Goal: Information Seeking & Learning: Learn about a topic

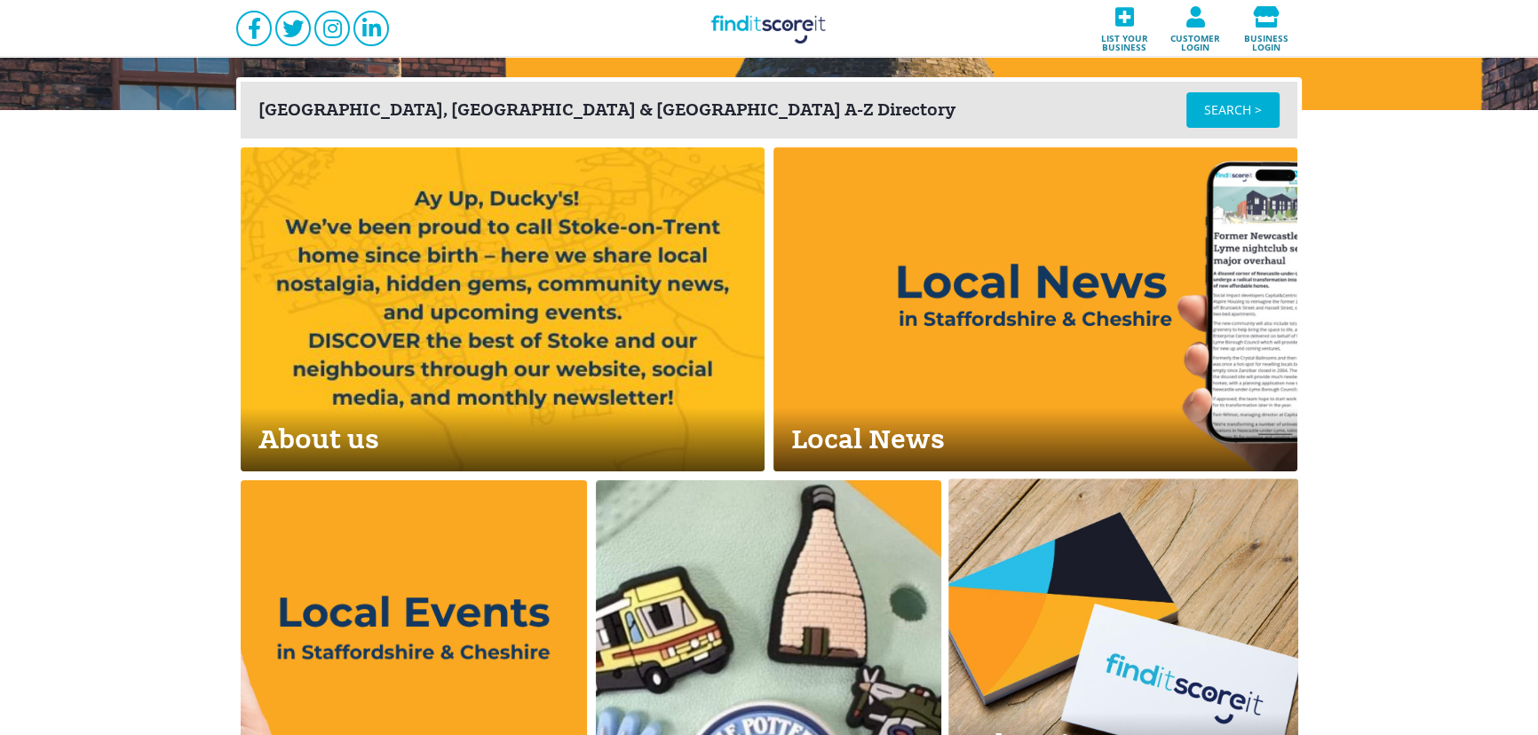
scroll to position [646, 0]
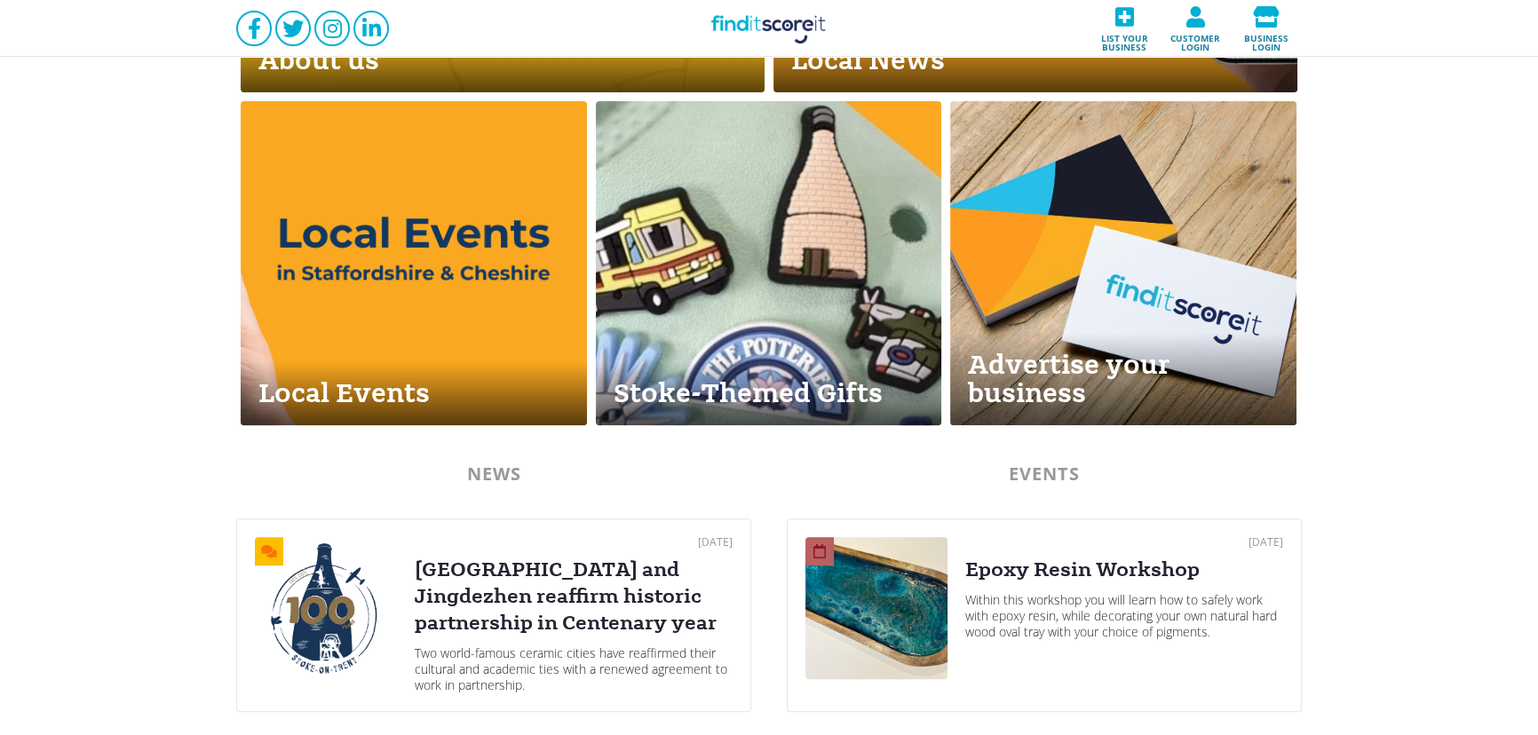
drag, startPoint x: 604, startPoint y: 628, endPoint x: 550, endPoint y: 504, distance: 135.6
click at [602, 628] on div "[GEOGRAPHIC_DATA] and Jingdezhen reaffirm historic partnership in Centenary year" at bounding box center [574, 597] width 318 height 80
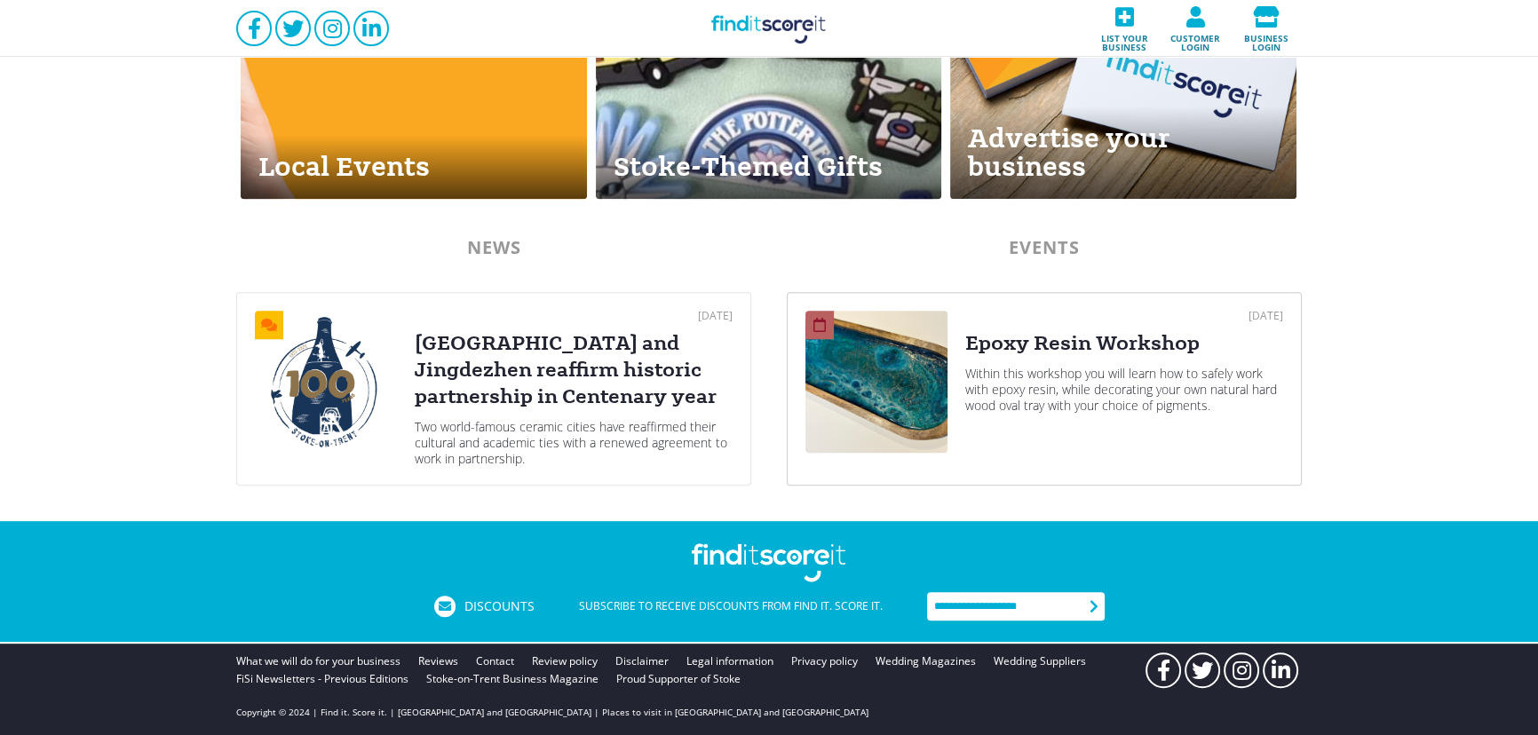
click at [1077, 402] on div "Within this workshop you will learn how to safely work with epoxy resin, while …" at bounding box center [1124, 390] width 318 height 48
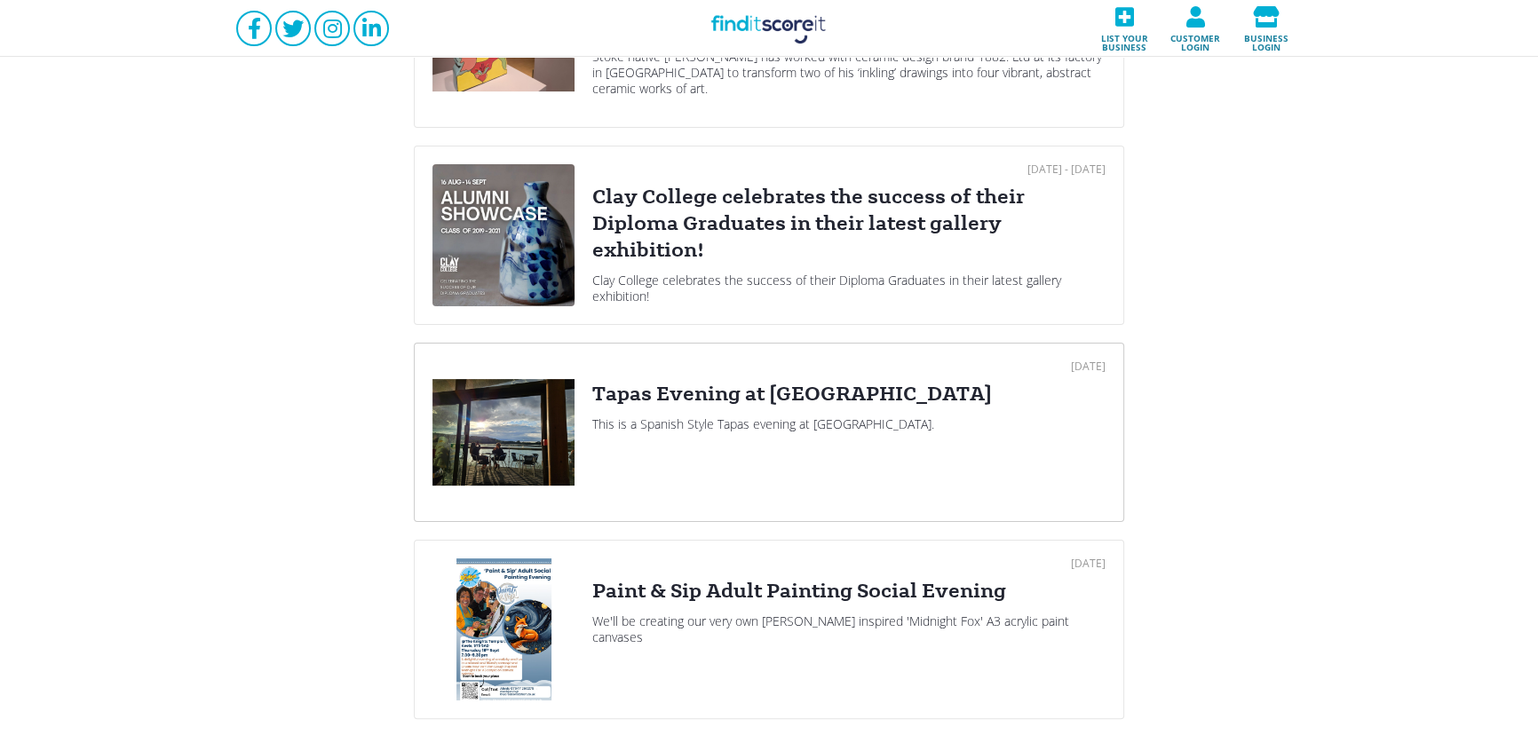
scroll to position [430, 0]
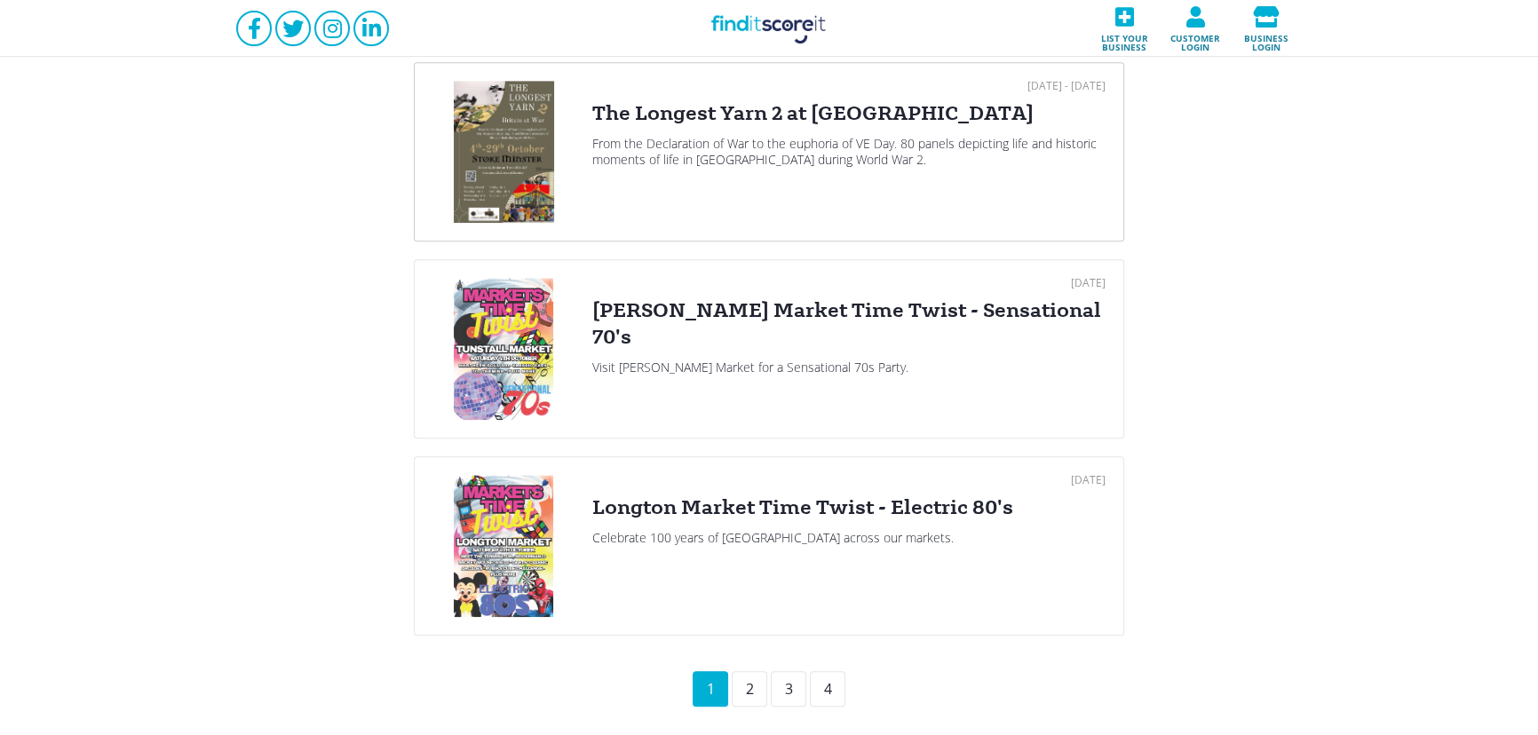
scroll to position [1908, 0]
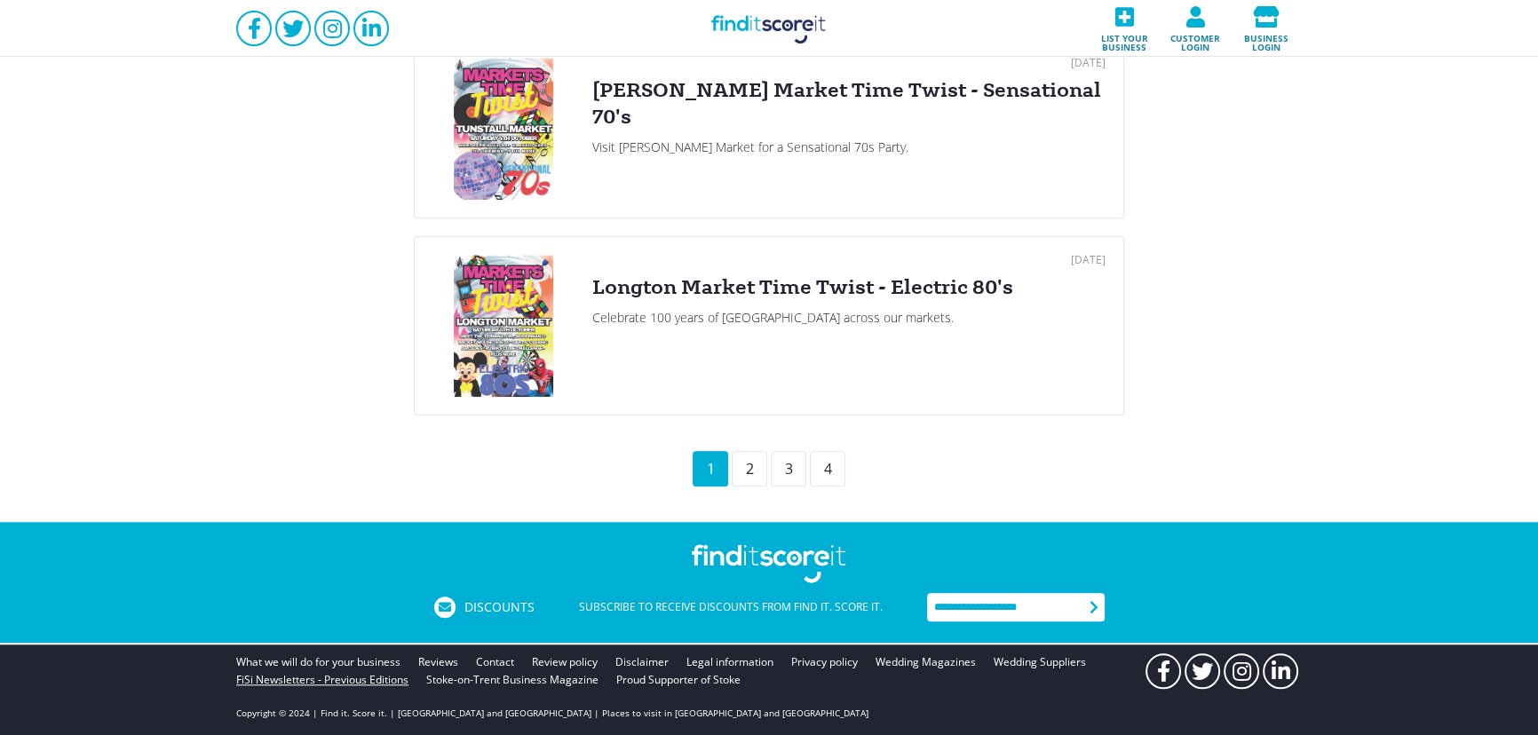
click at [337, 679] on link "FiSi Newsletters - Previous Editions" at bounding box center [322, 680] width 172 height 18
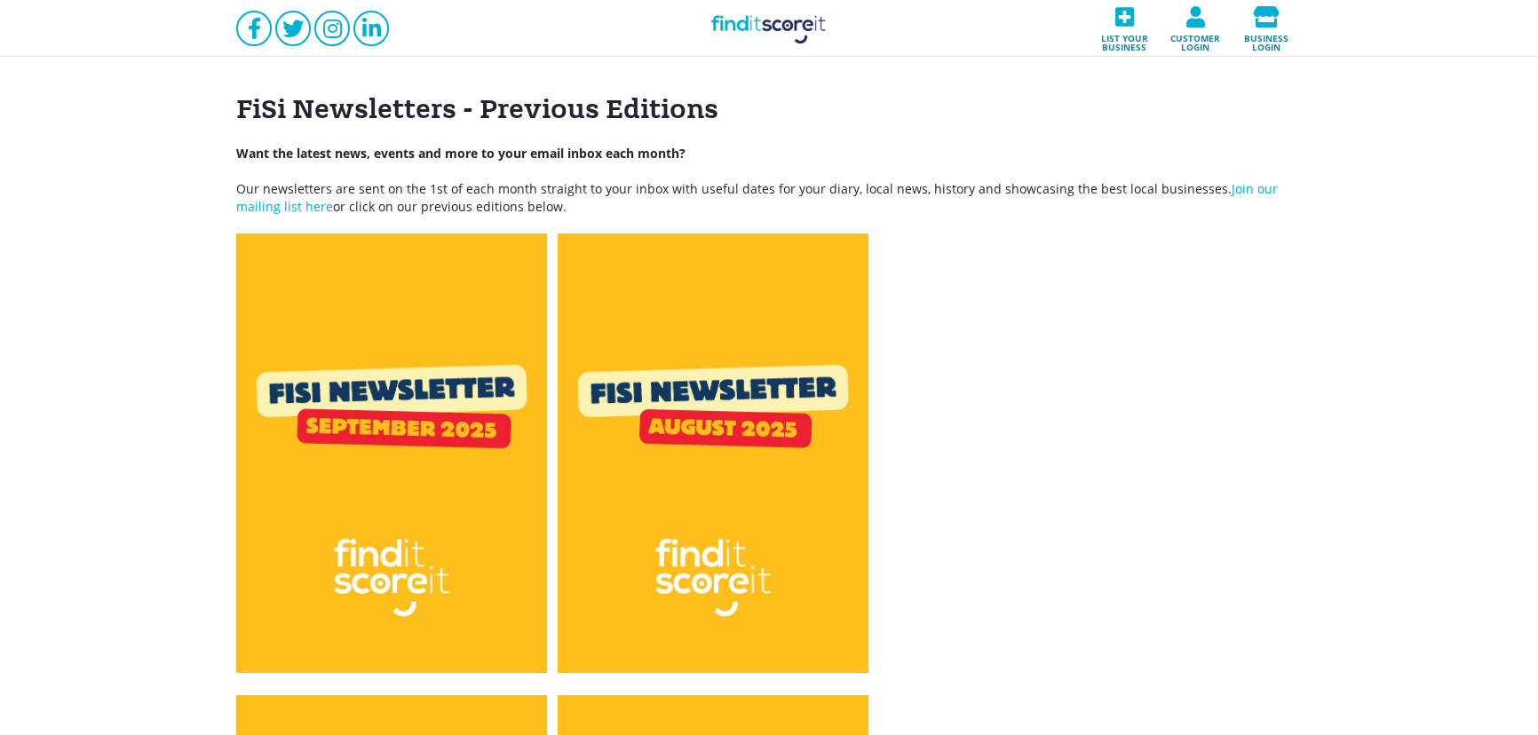
scroll to position [215, 0]
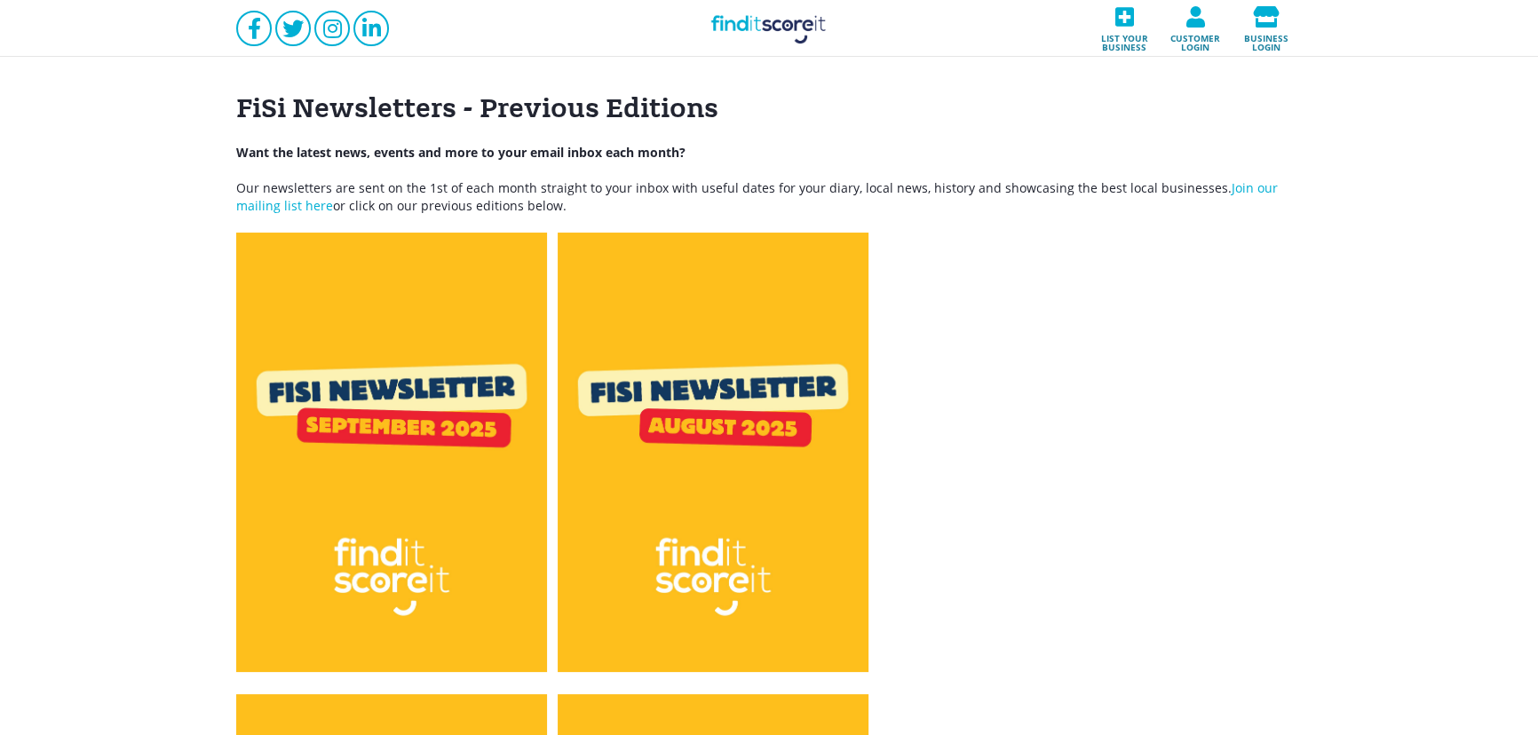
click at [417, 345] on img at bounding box center [391, 453] width 311 height 440
click at [746, 459] on img at bounding box center [713, 453] width 311 height 440
click at [710, 30] on link "Find it Score it" at bounding box center [769, 28] width 178 height 57
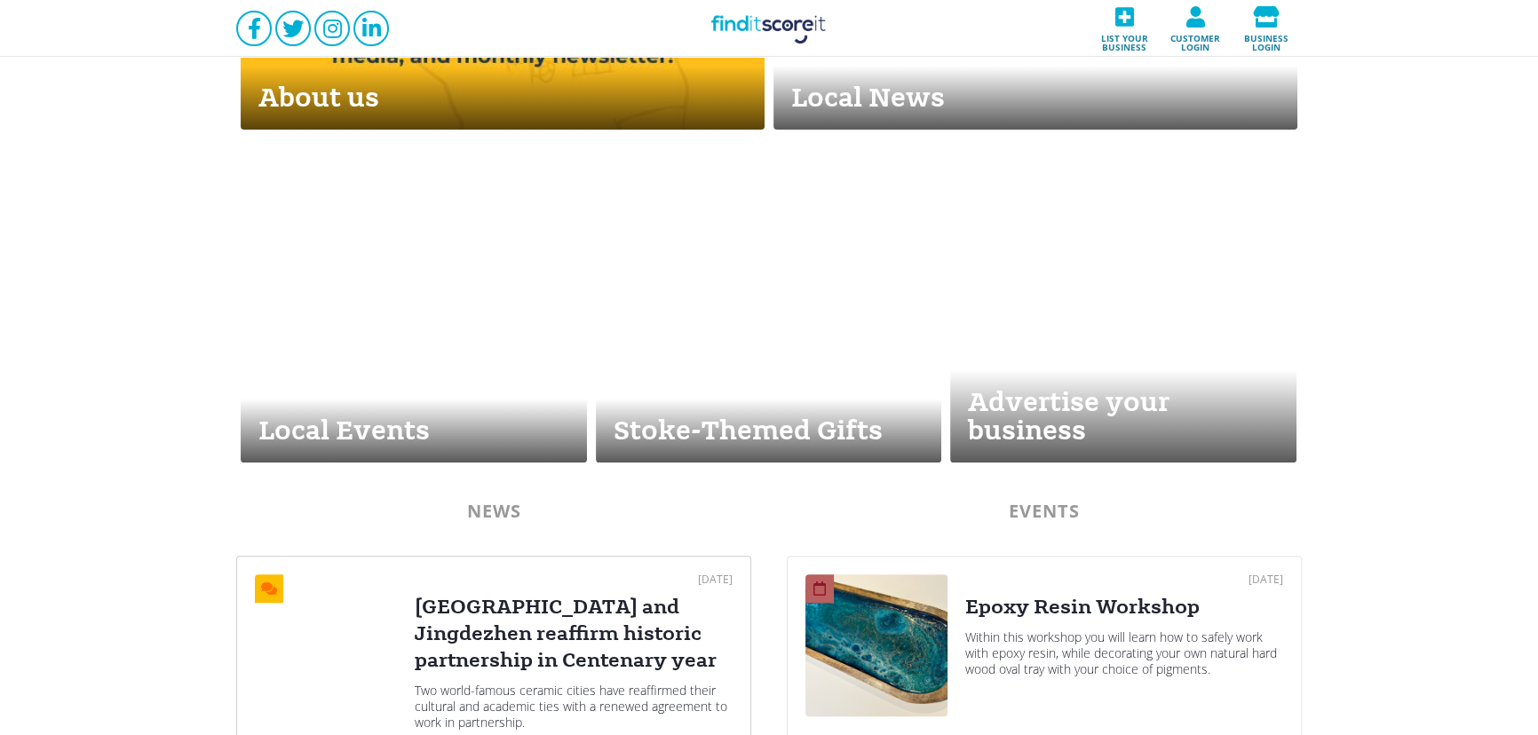
scroll to position [872, 0]
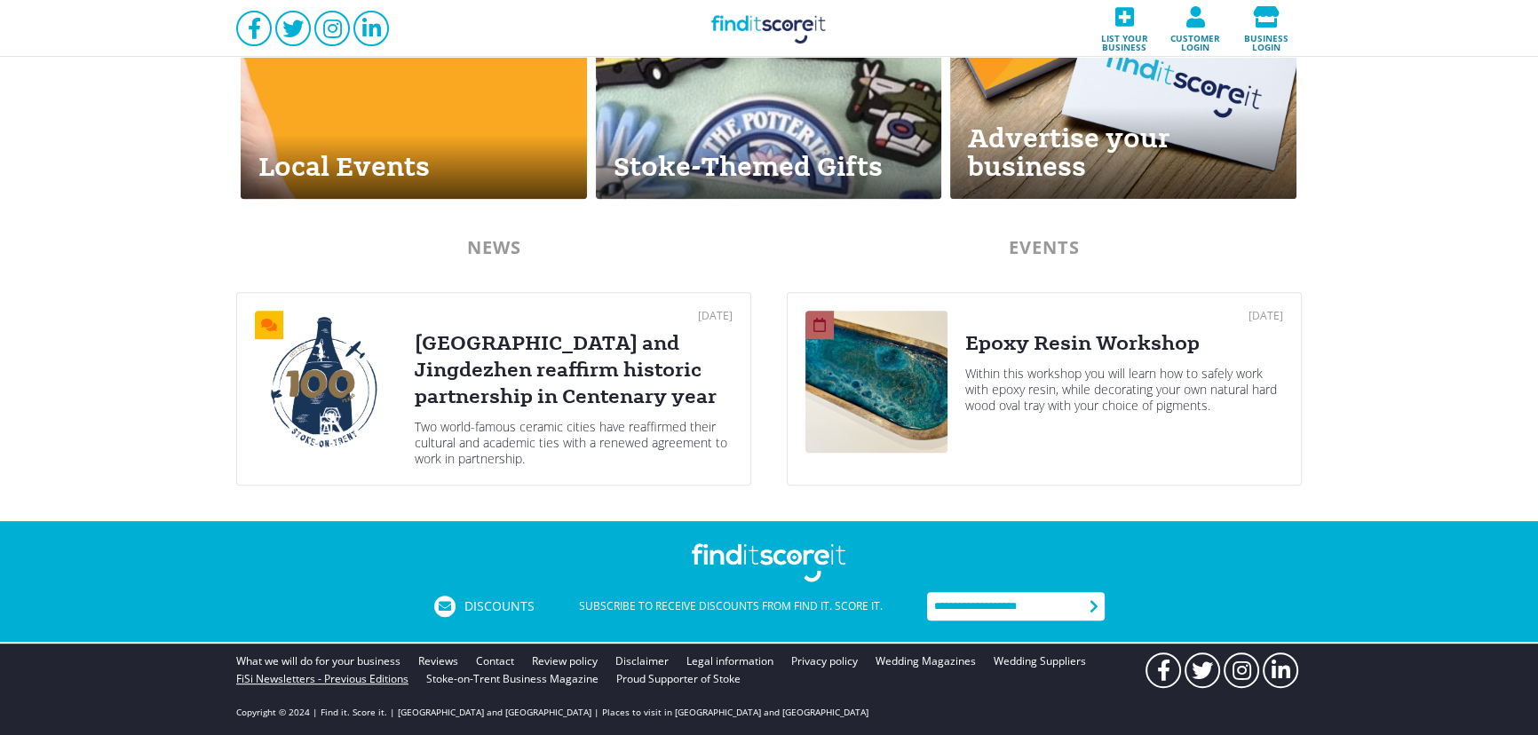
click at [302, 674] on link "FiSi Newsletters - Previous Editions" at bounding box center [322, 680] width 172 height 18
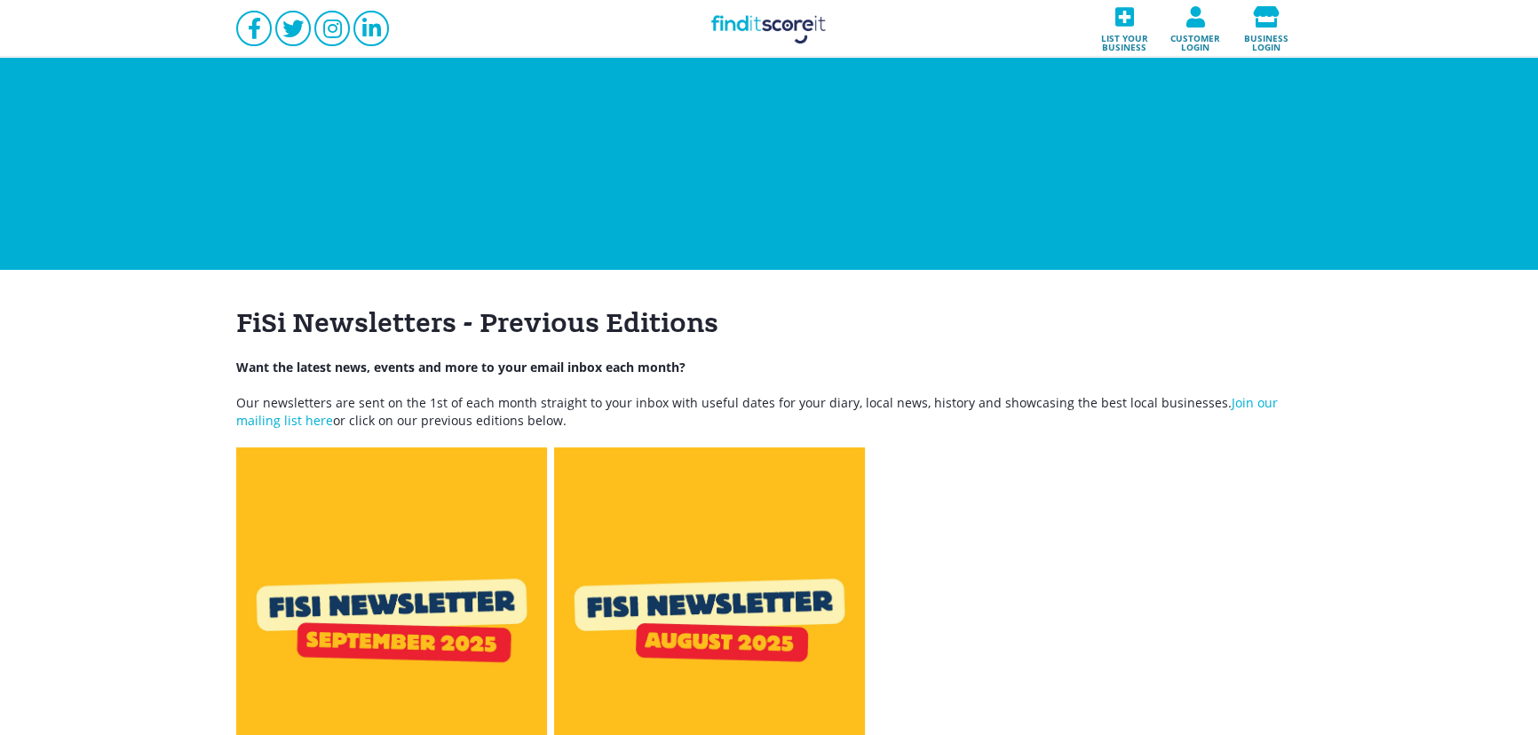
click at [418, 513] on img at bounding box center [391, 668] width 311 height 440
click at [776, 33] on link "Find it Score it" at bounding box center [769, 28] width 178 height 57
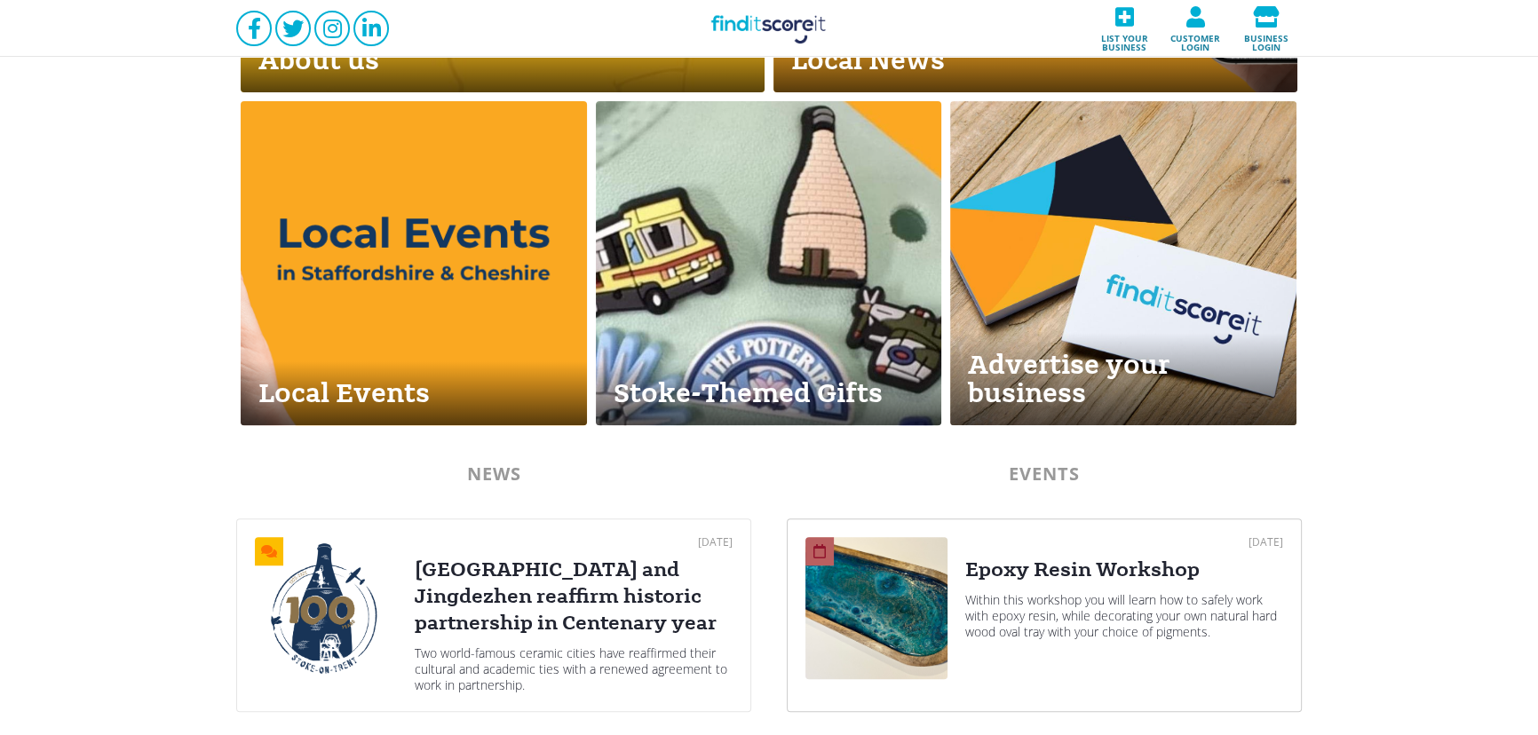
scroll to position [872, 0]
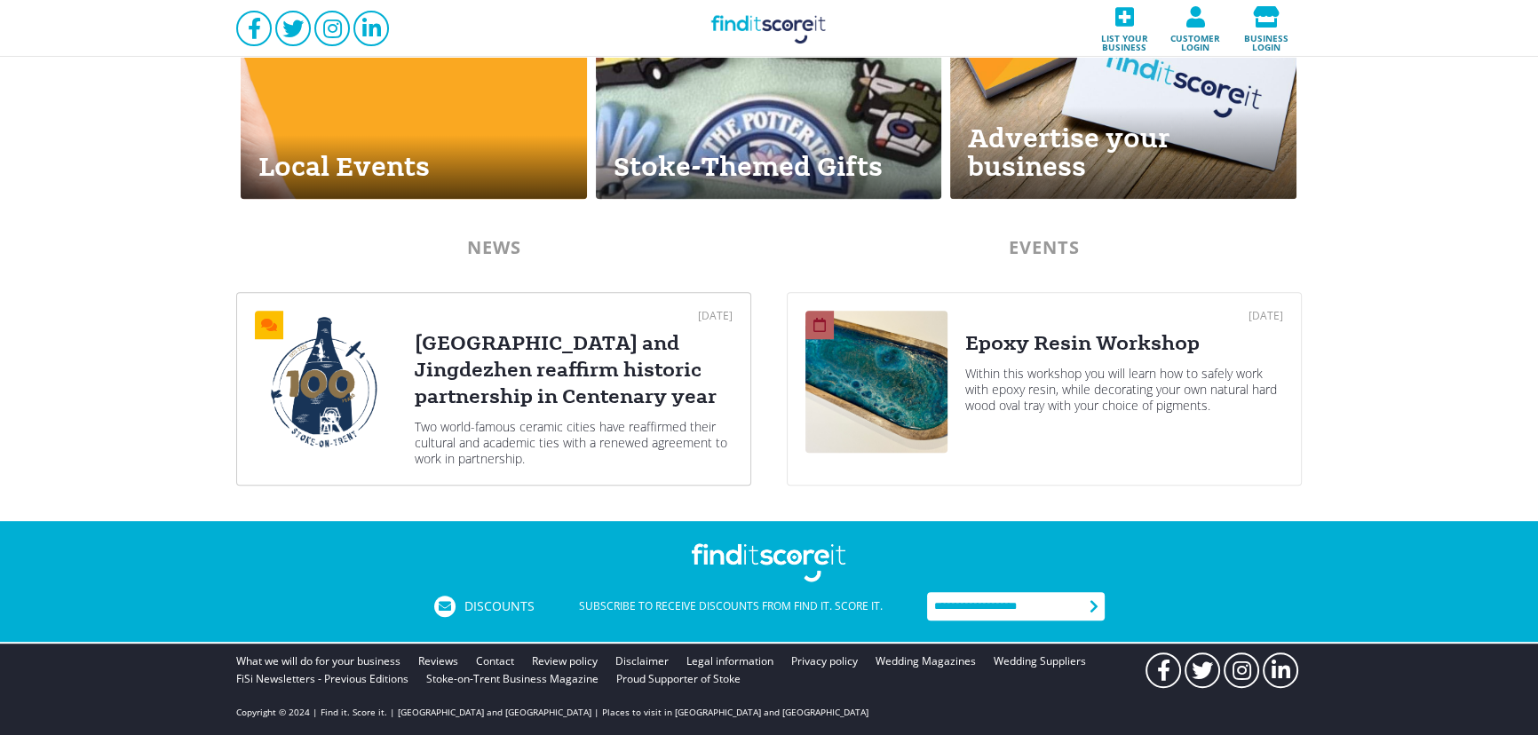
click at [552, 352] on div "[GEOGRAPHIC_DATA] and Jingdezhen reaffirm historic partnership in Centenary year" at bounding box center [574, 370] width 318 height 80
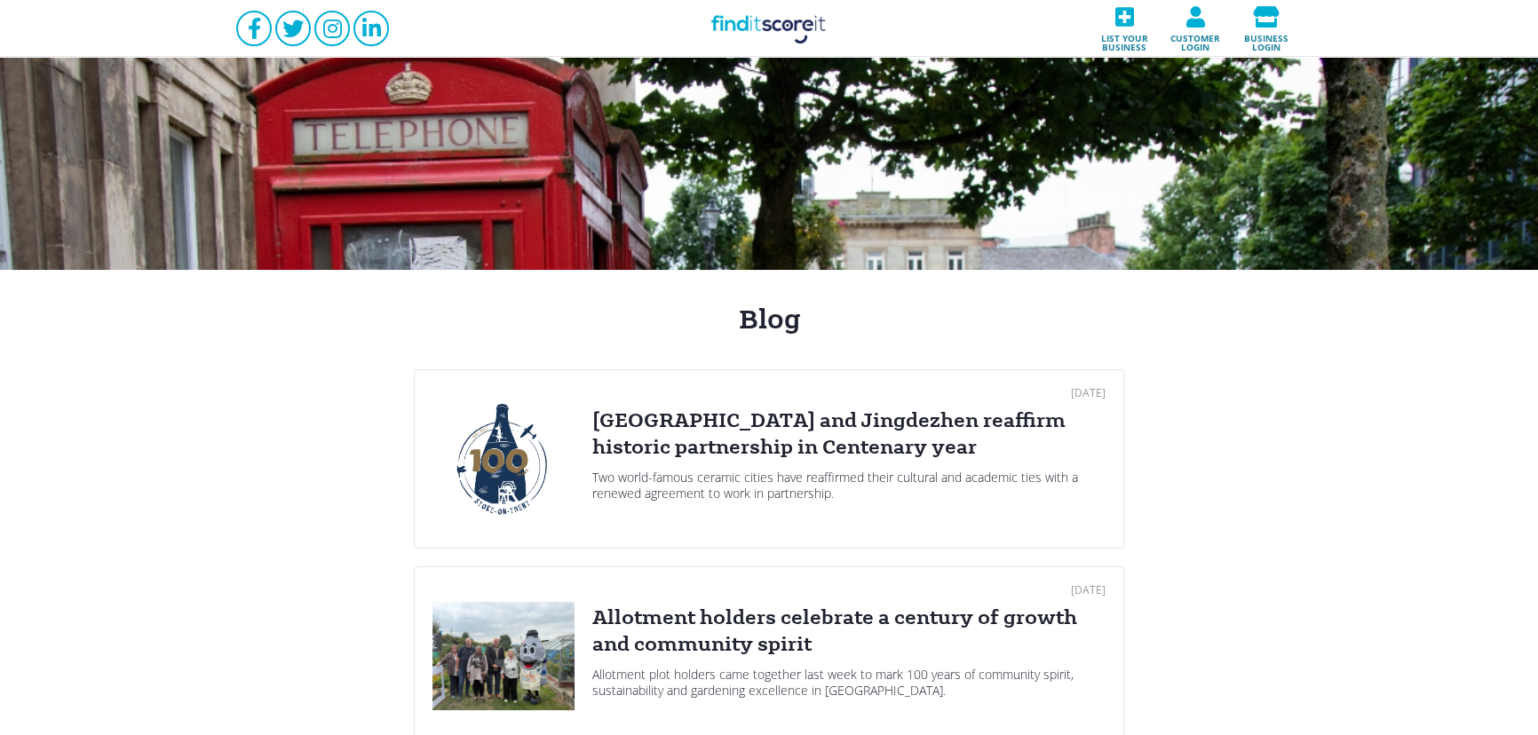
click at [818, 24] on link "Find it Score it" at bounding box center [769, 28] width 178 height 57
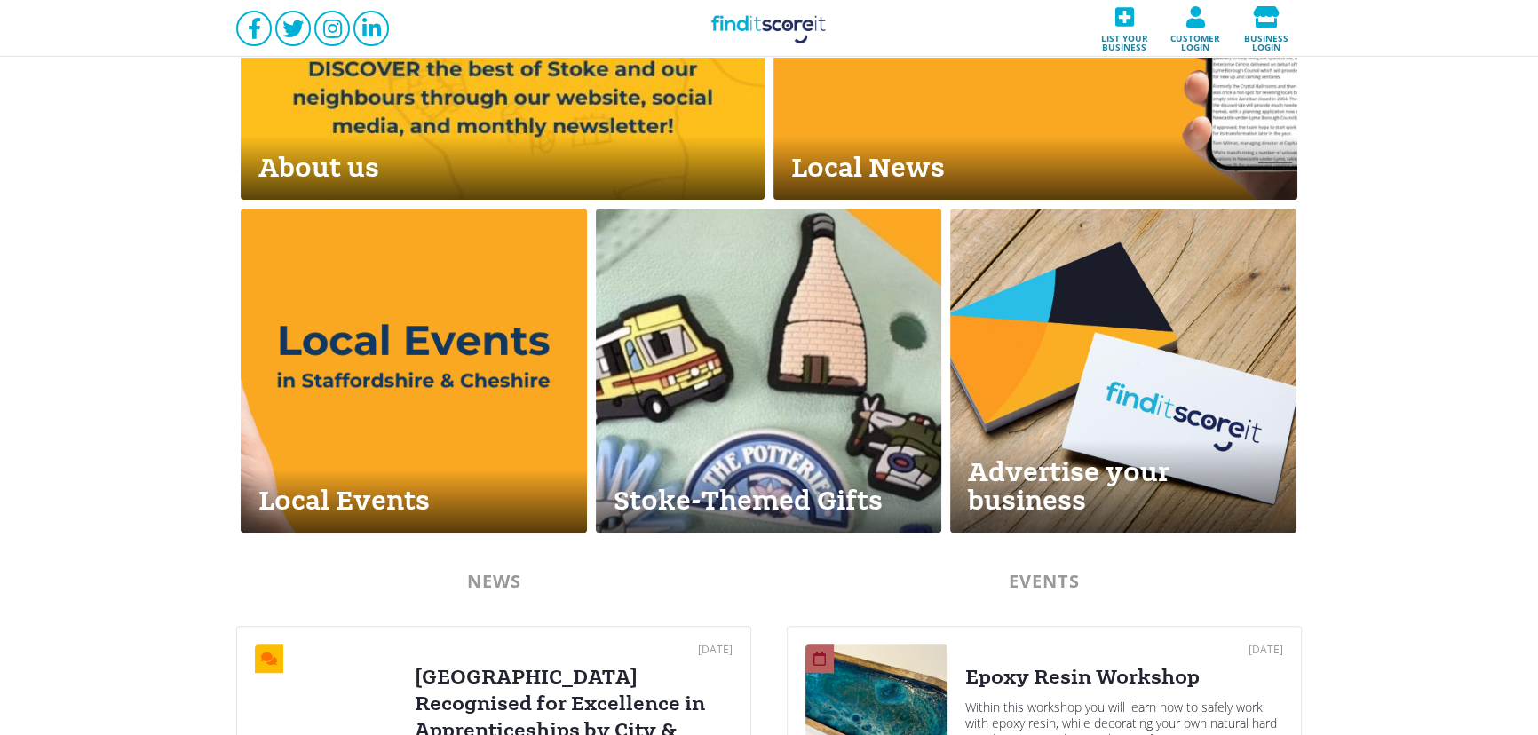
scroll to position [862, 0]
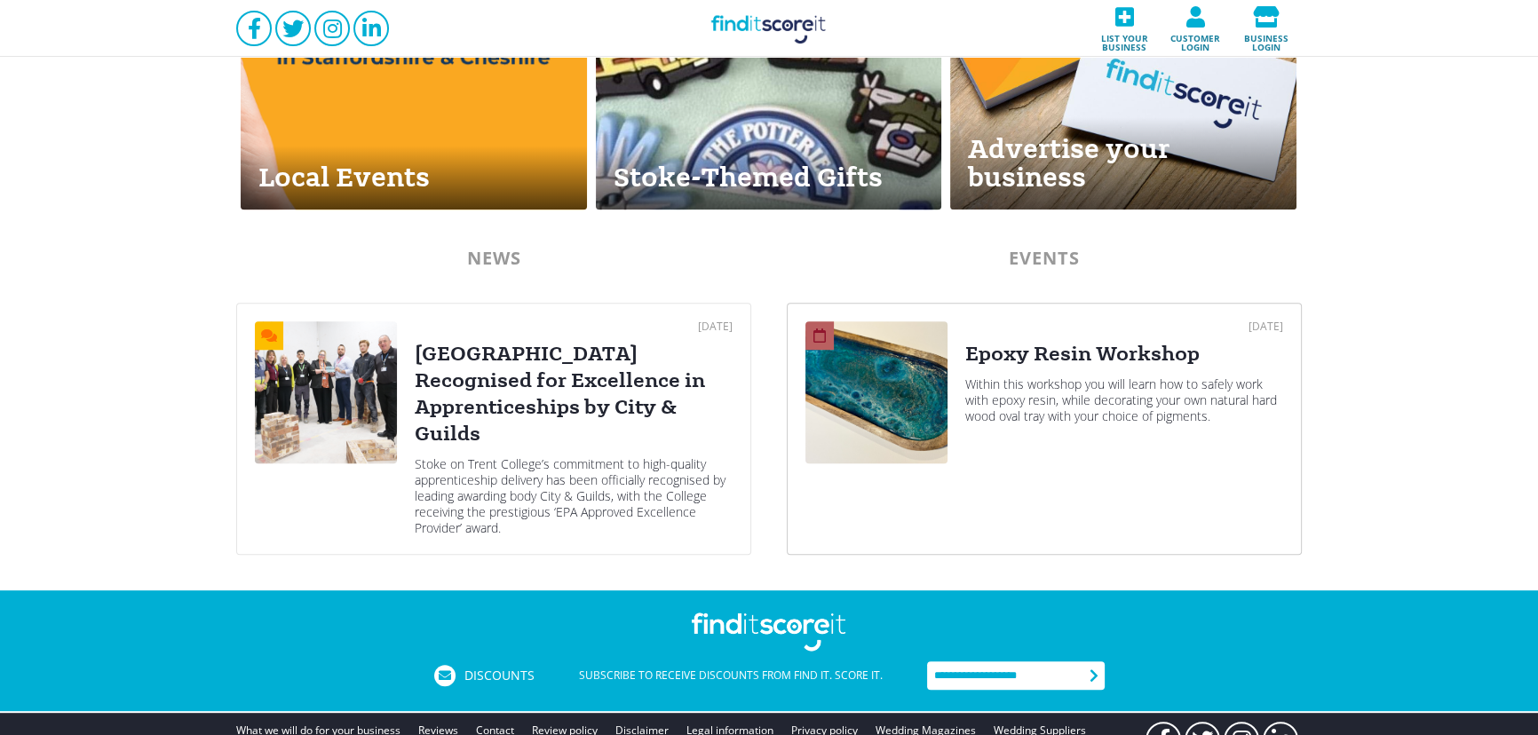
click at [1048, 429] on div "[DATE] Epoxy Resin Workshop Within this workshop you will learn how to safely w…" at bounding box center [1124, 429] width 318 height 215
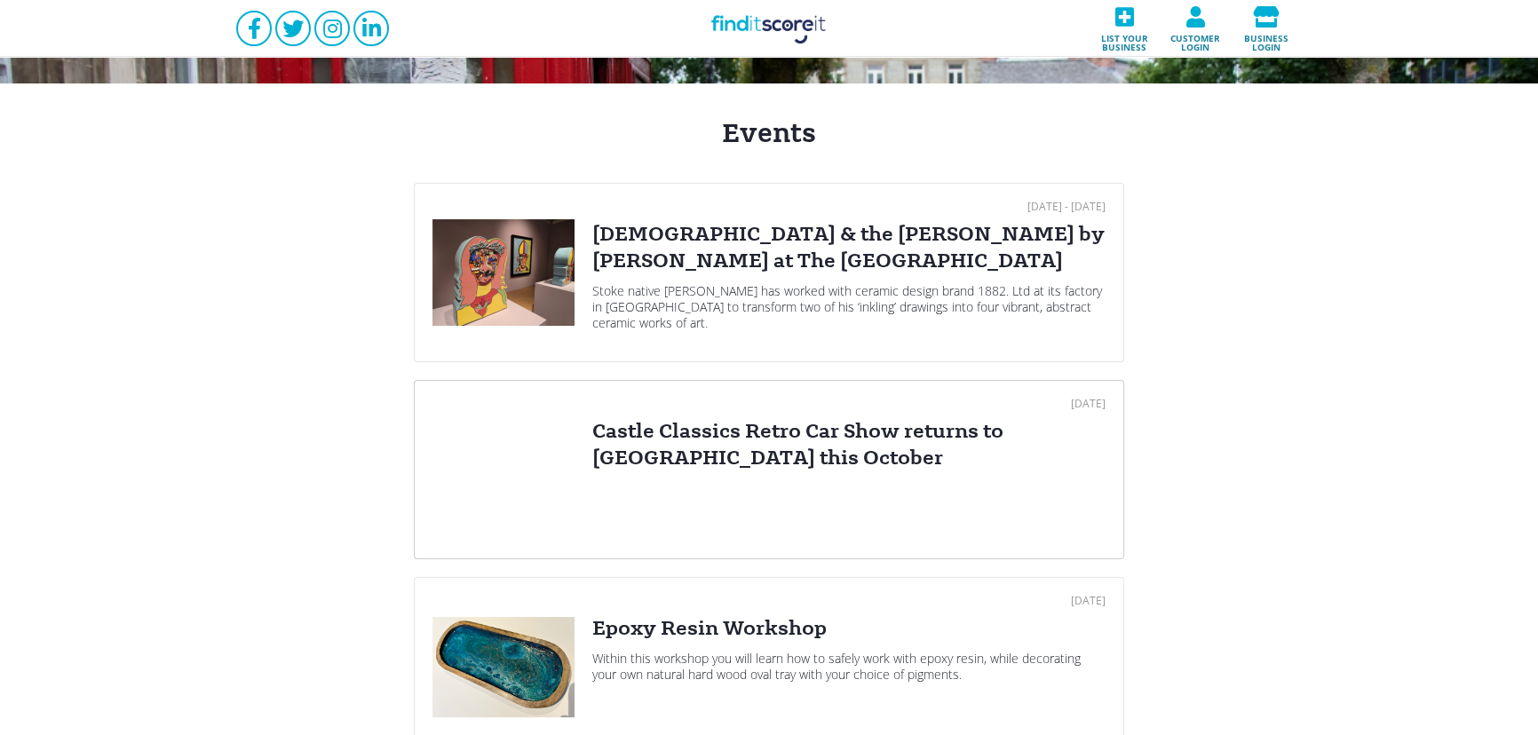
scroll to position [215, 0]
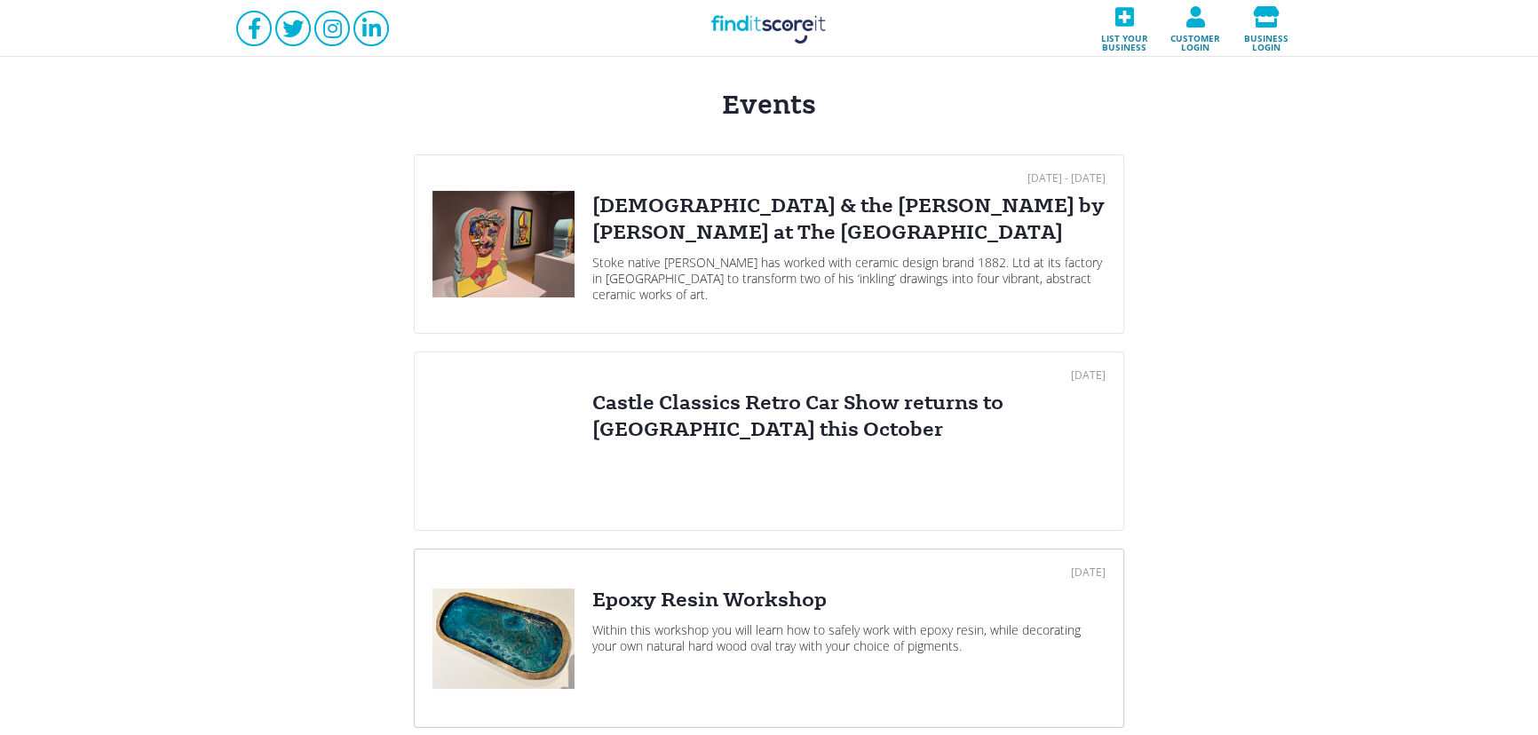
click at [716, 592] on div "Epoxy Resin Workshop" at bounding box center [848, 600] width 513 height 27
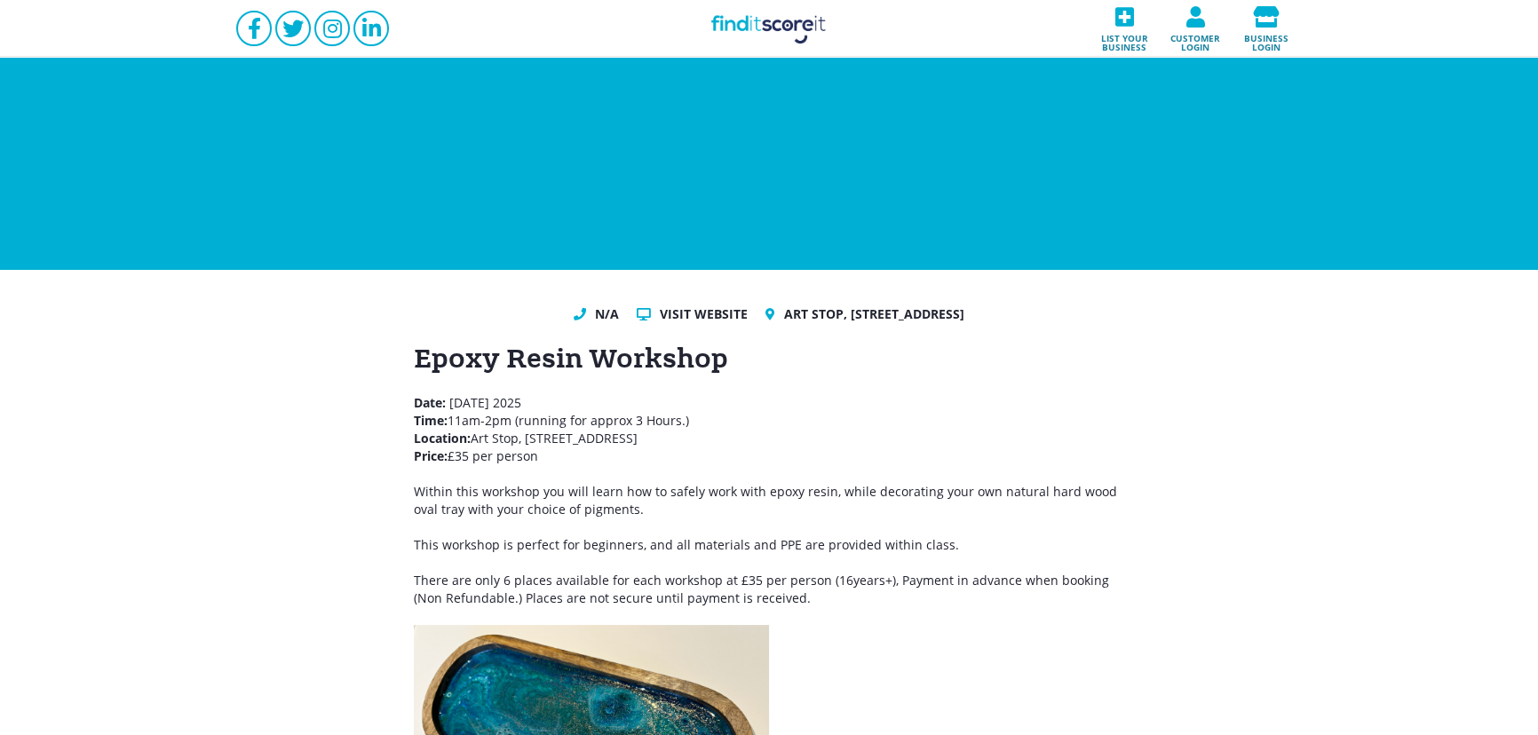
drag, startPoint x: 512, startPoint y: 460, endPoint x: 404, endPoint y: 399, distance: 124.5
click at [404, 399] on div "N/A Visit website Art Stop, [STREET_ADDRESS] Epoxy Resin Workshop Date: [DATE] …" at bounding box center [769, 593] width 1538 height 646
copy p "Date: [DATE] Time: 11am-2pm (running for approx 3 Hours.) Location: Art Stop, […"
